Goal: Complete application form: Complete application form

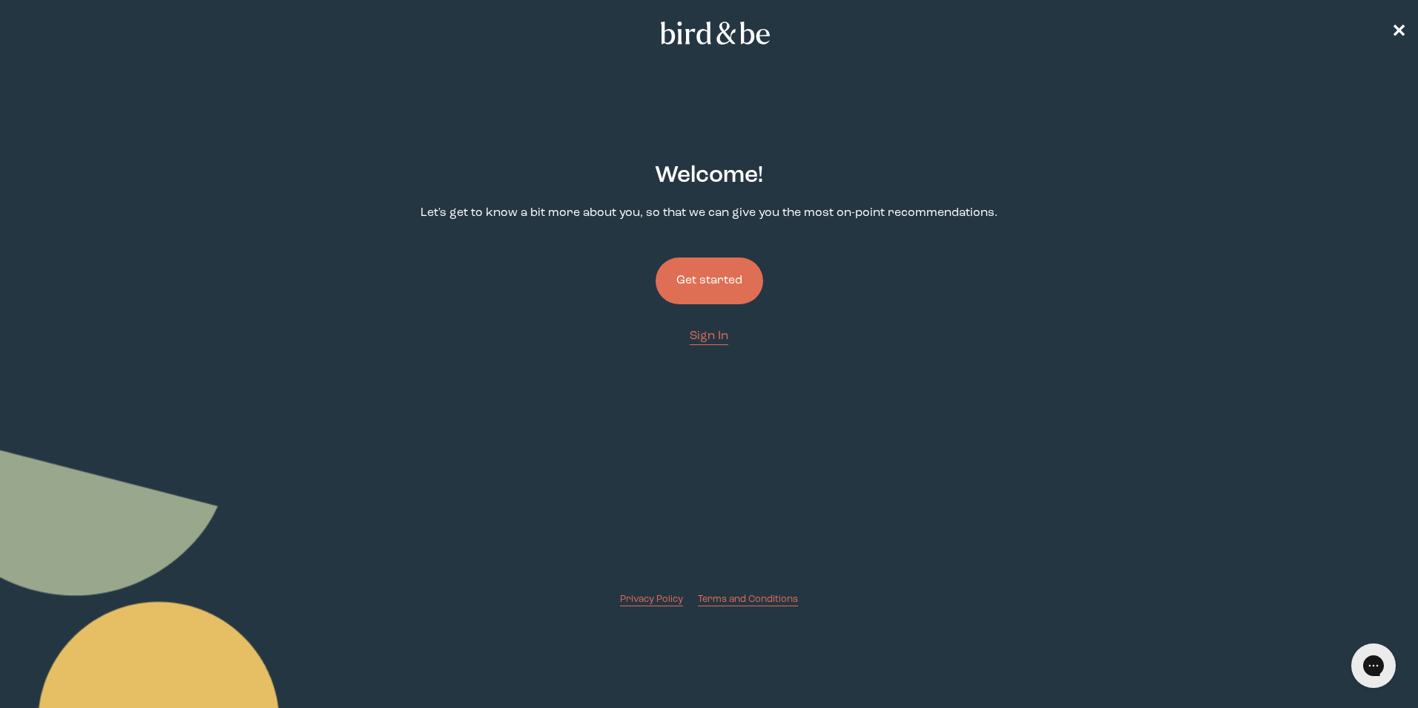
click at [702, 274] on button "Get started" at bounding box center [710, 280] width 108 height 47
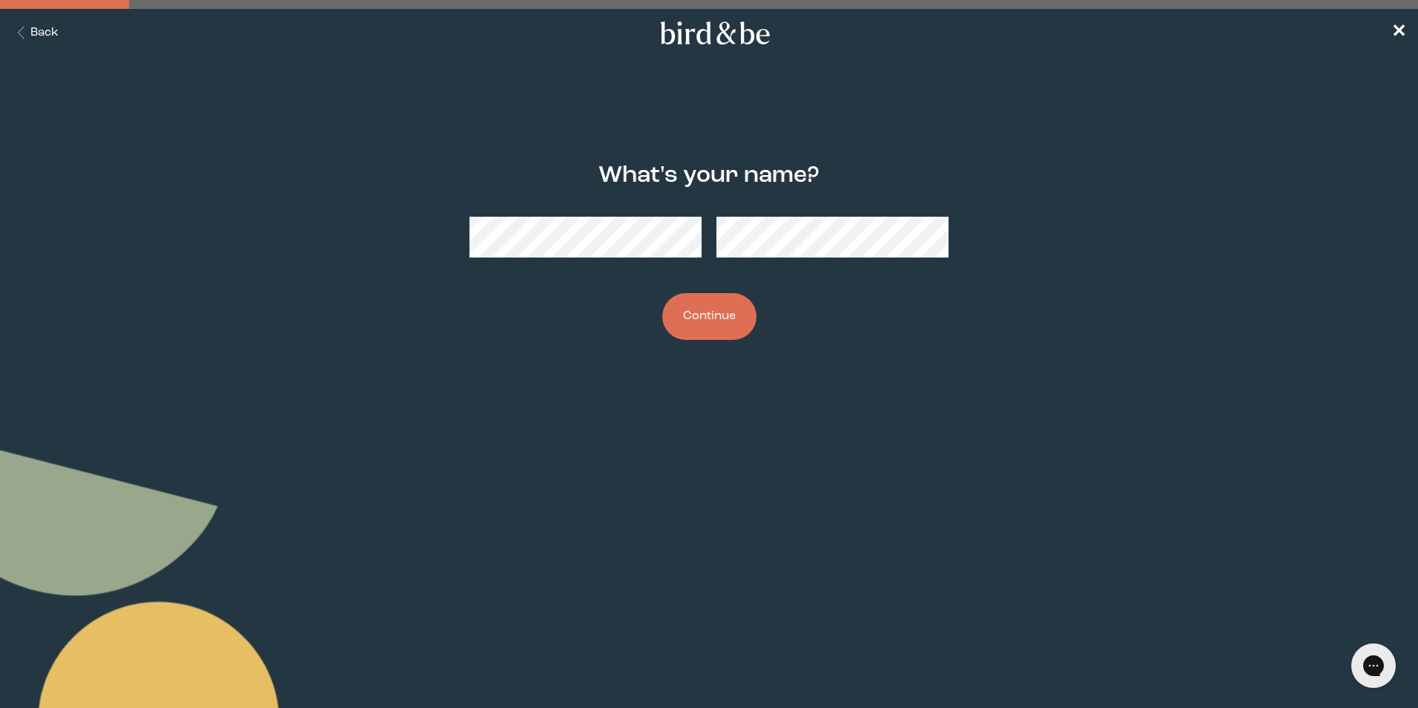
click at [730, 324] on button "Continue" at bounding box center [709, 316] width 94 height 47
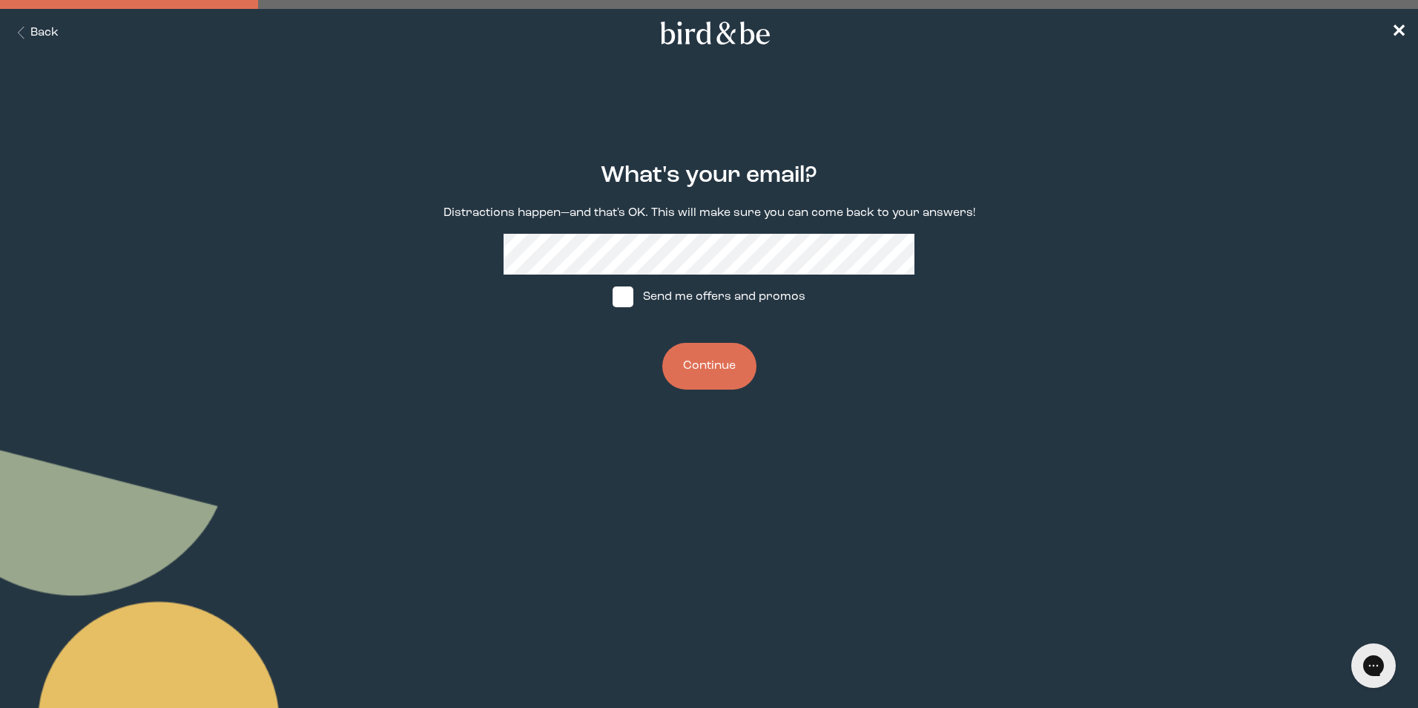
click at [688, 357] on button "Continue" at bounding box center [709, 366] width 94 height 47
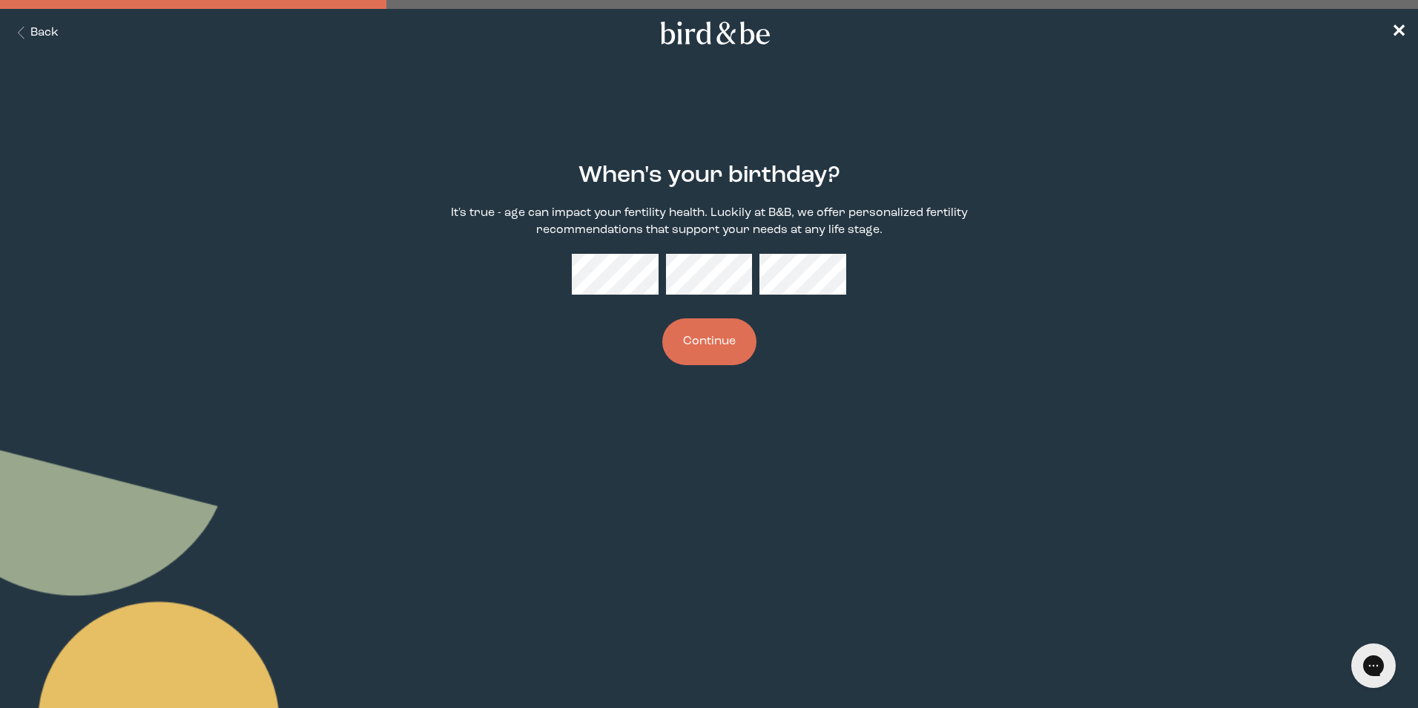
click at [662, 318] on button "Continue" at bounding box center [709, 341] width 94 height 47
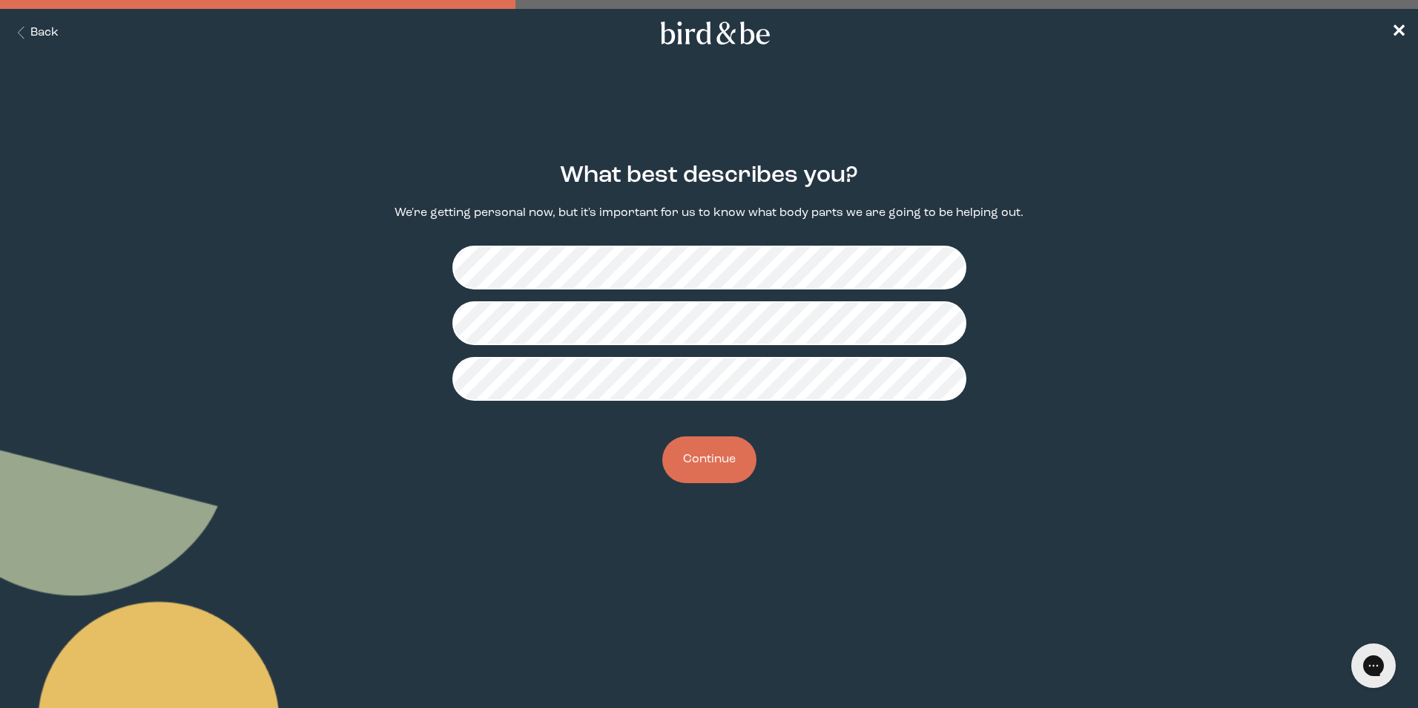
click at [712, 471] on button "Continue" at bounding box center [709, 459] width 94 height 47
click at [740, 467] on button "Continue" at bounding box center [709, 459] width 94 height 47
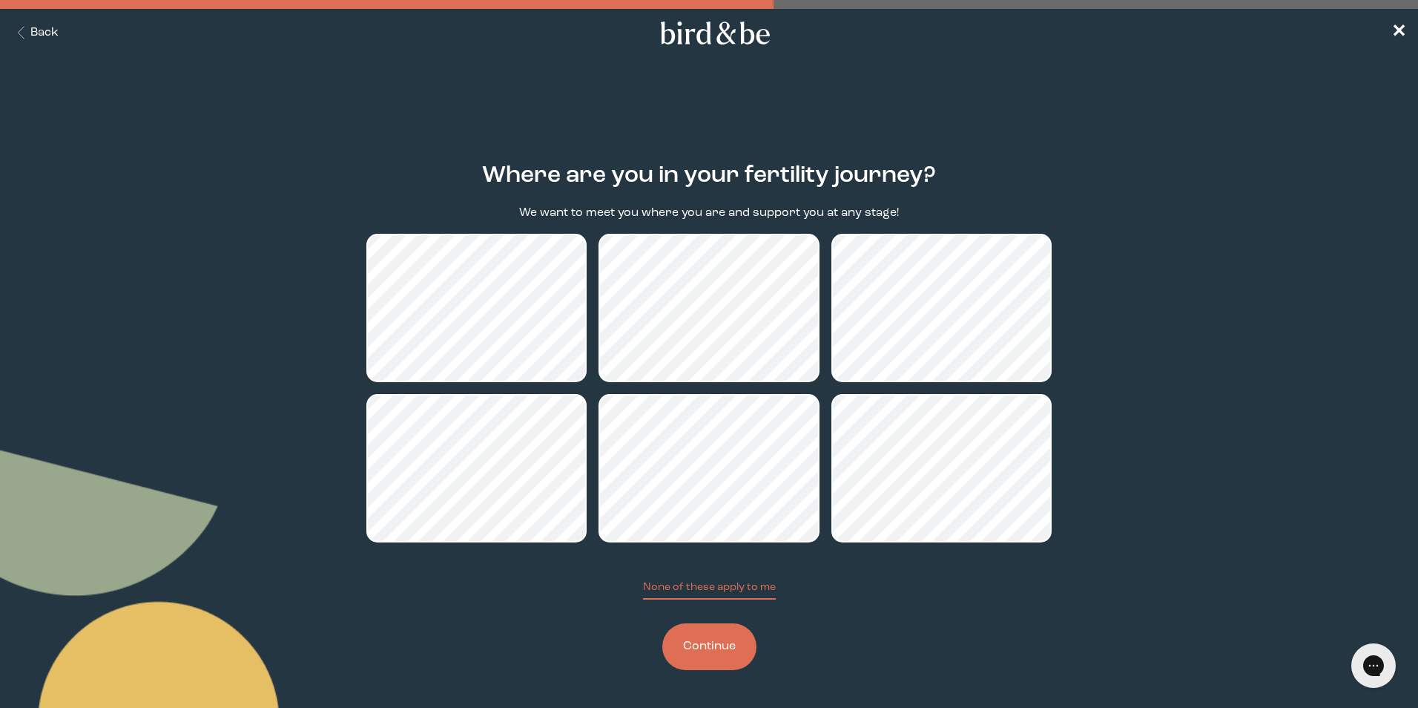
click at [728, 647] on button "Continue" at bounding box center [709, 646] width 94 height 47
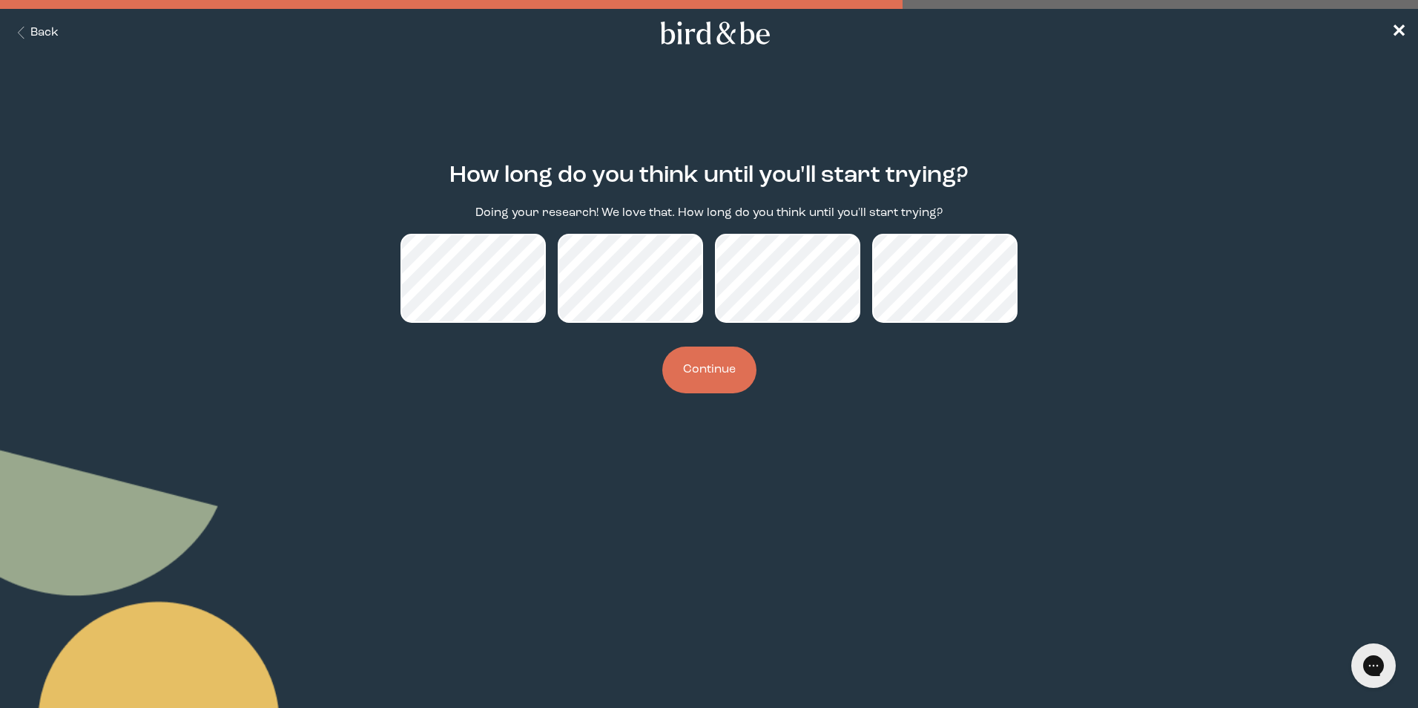
click at [728, 377] on button "Continue" at bounding box center [709, 369] width 94 height 47
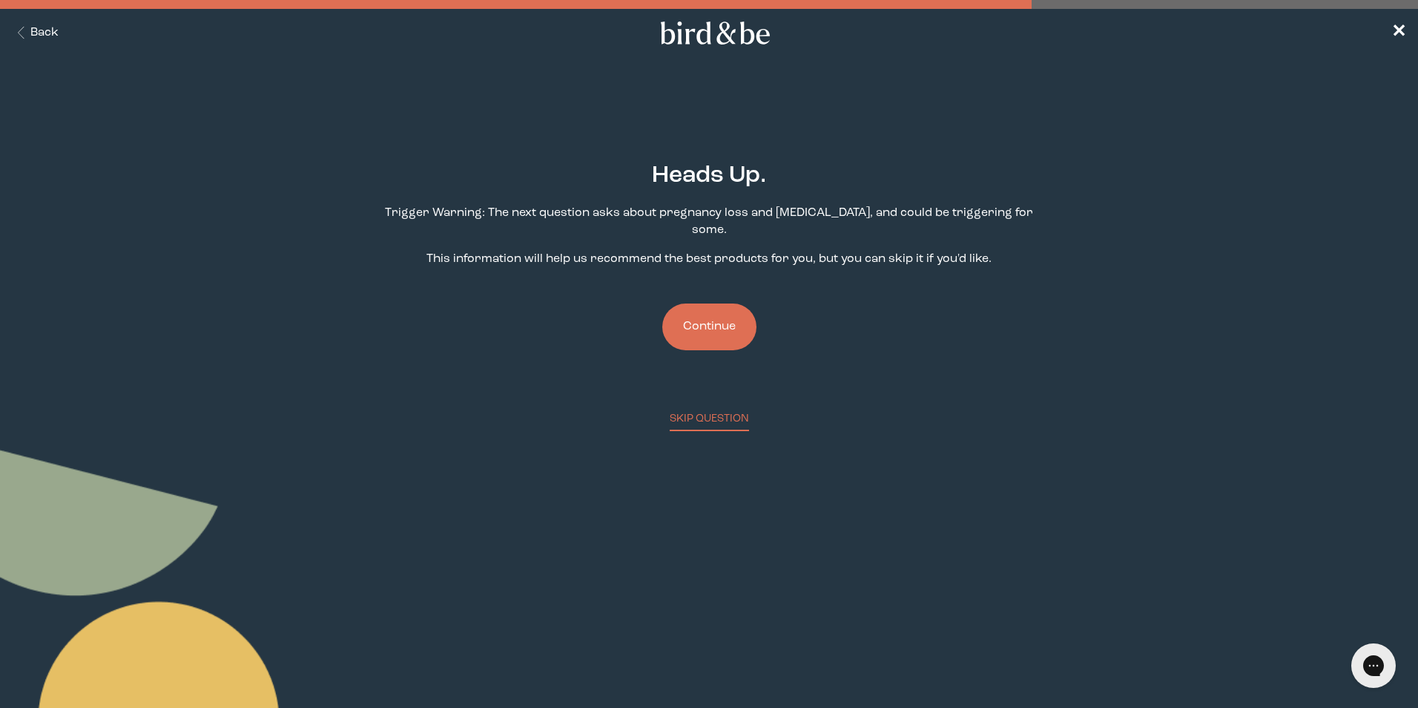
click at [690, 308] on button "Continue" at bounding box center [709, 326] width 94 height 47
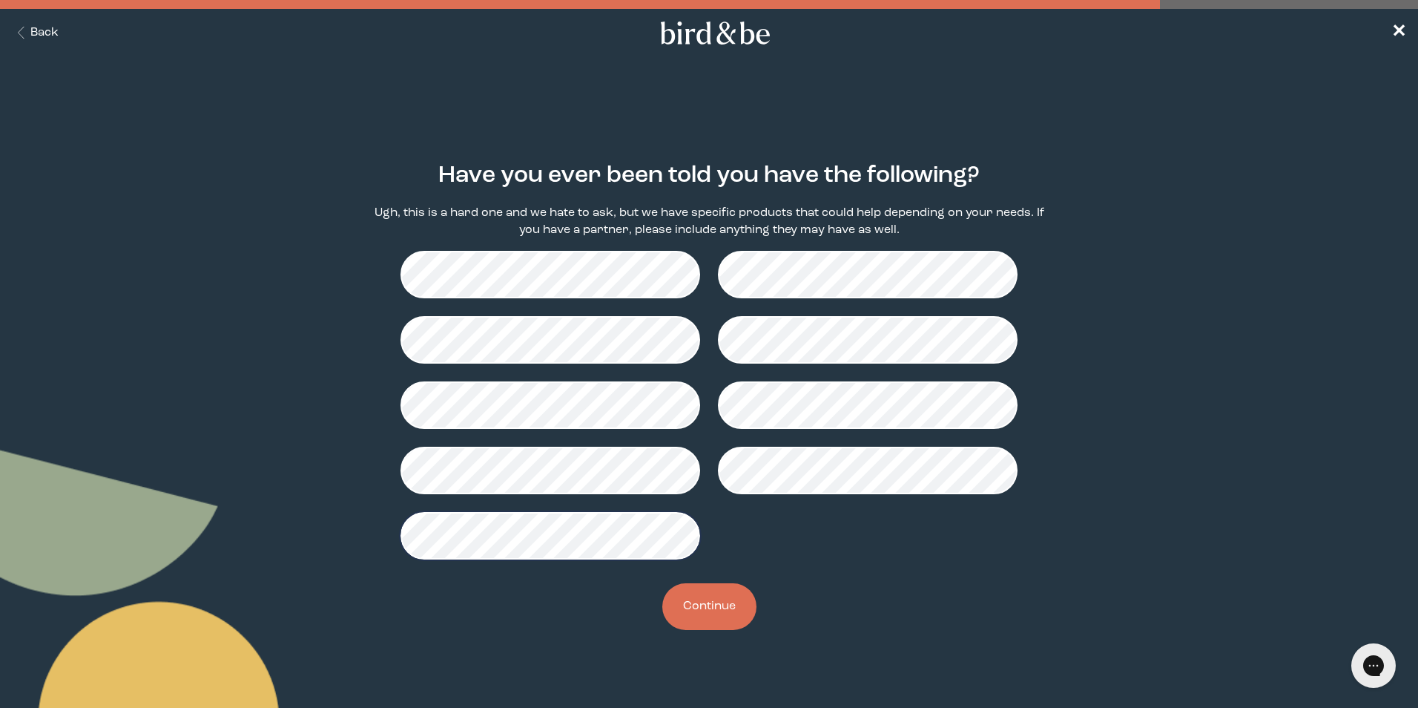
click at [716, 603] on button "Continue" at bounding box center [709, 606] width 94 height 47
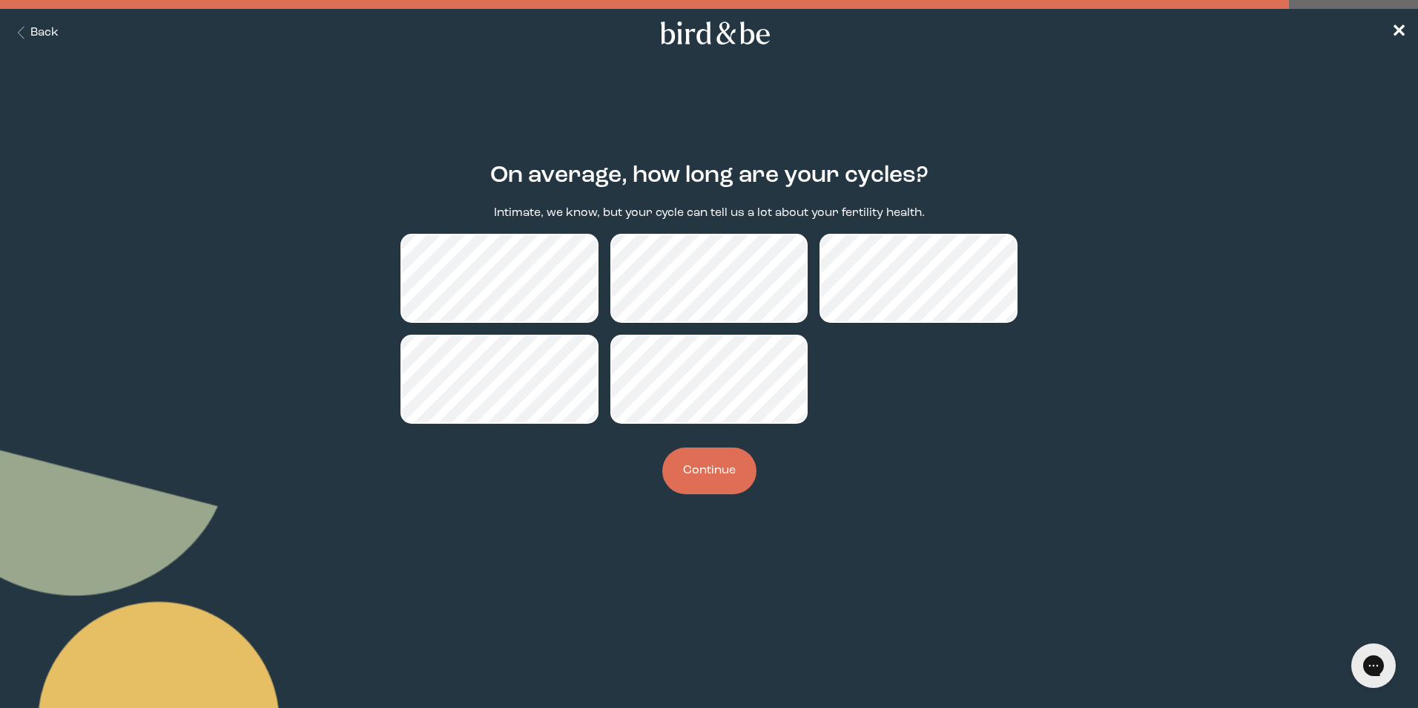
click at [711, 488] on button "Continue" at bounding box center [709, 470] width 94 height 47
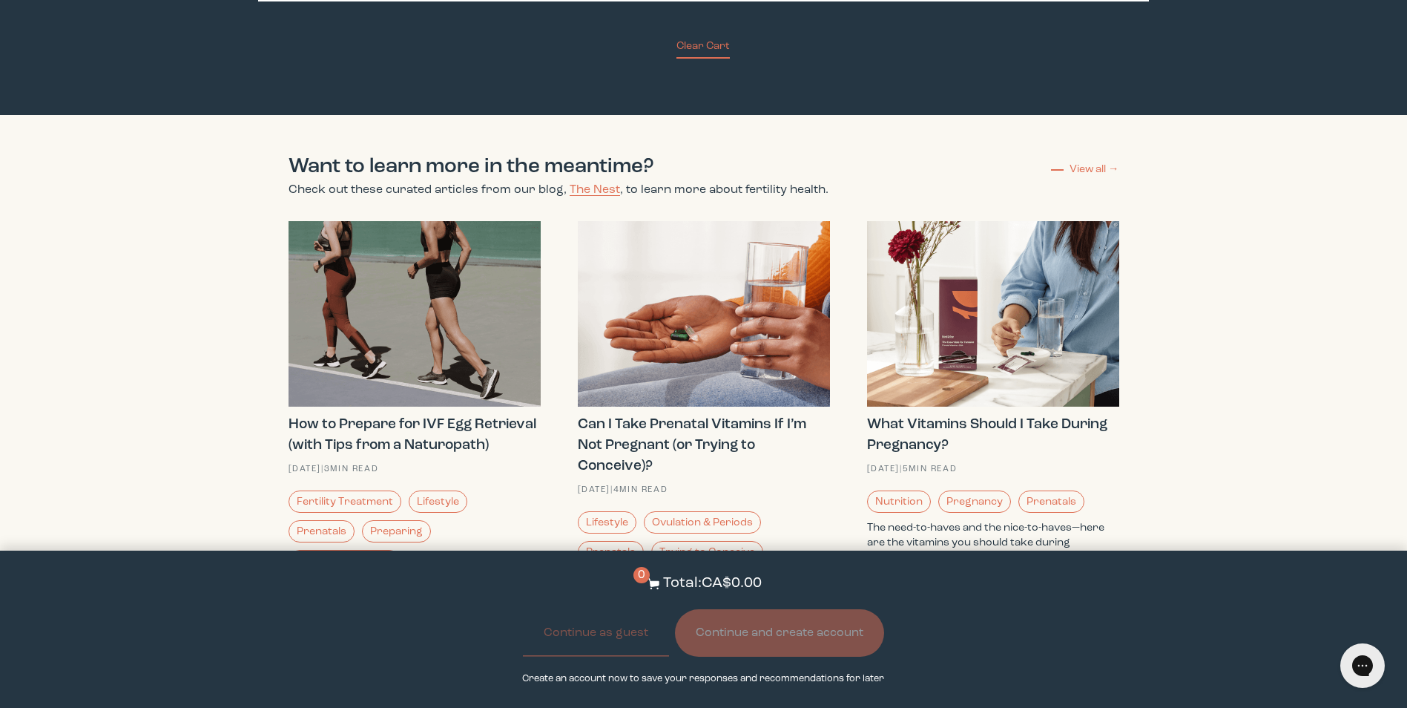
scroll to position [3560, 0]
